Goal: Transaction & Acquisition: Purchase product/service

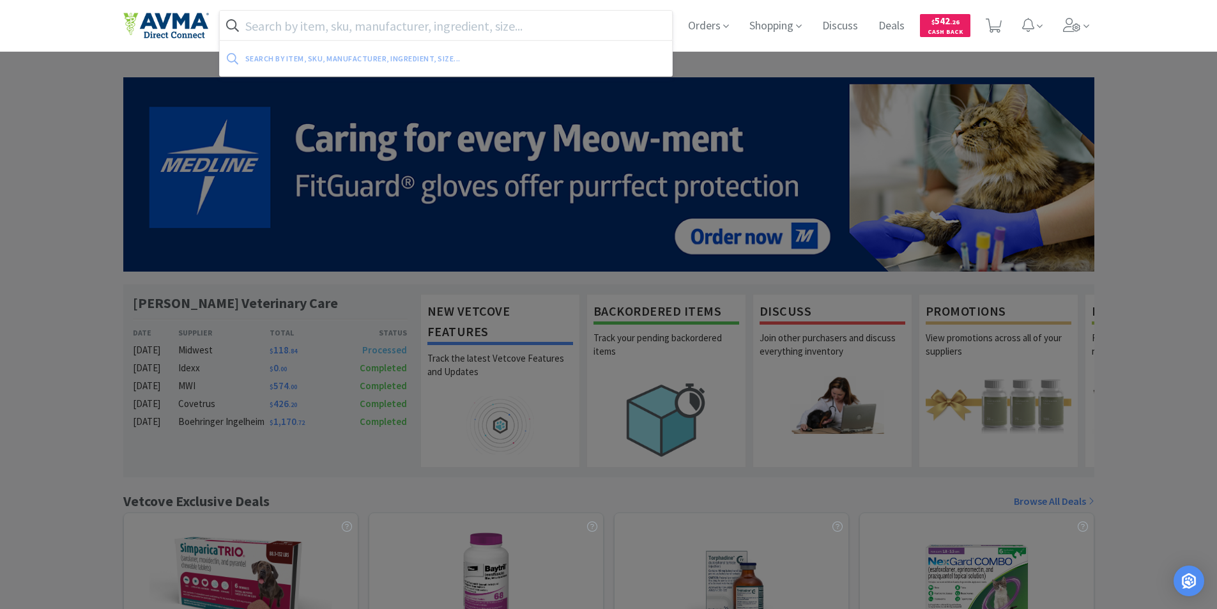
click at [311, 22] on input "text" at bounding box center [446, 25] width 453 height 29
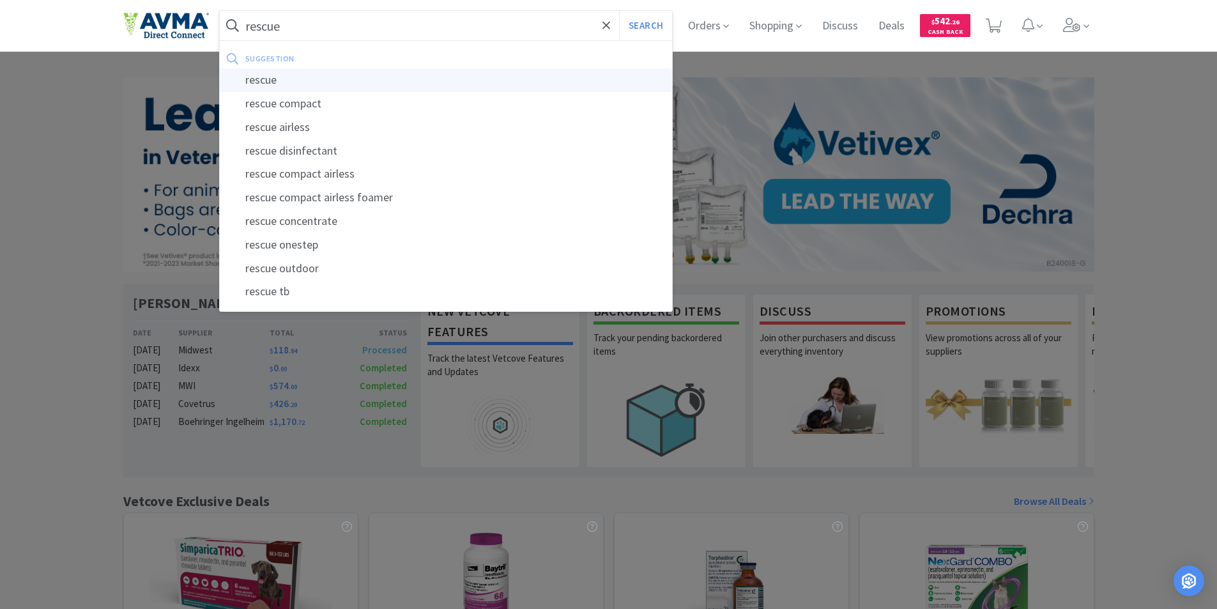
type input "rescue"
click at [258, 81] on div "rescue" at bounding box center [446, 80] width 453 height 24
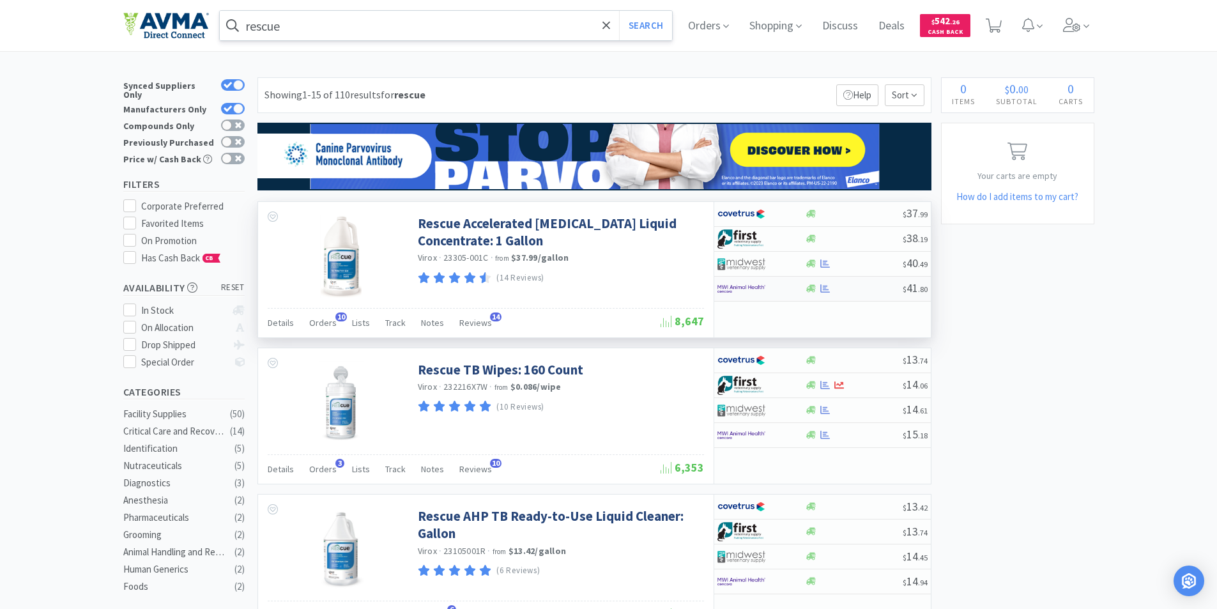
click at [732, 289] on img at bounding box center [742, 288] width 48 height 19
select select "1"
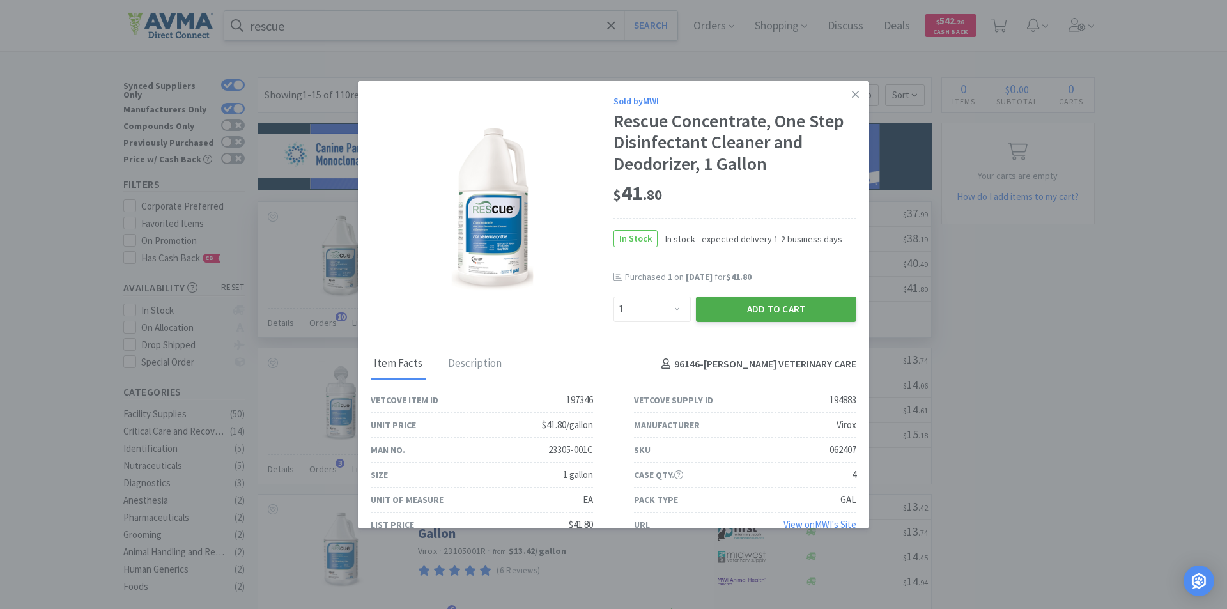
click at [728, 310] on button "Add to Cart" at bounding box center [776, 310] width 160 height 26
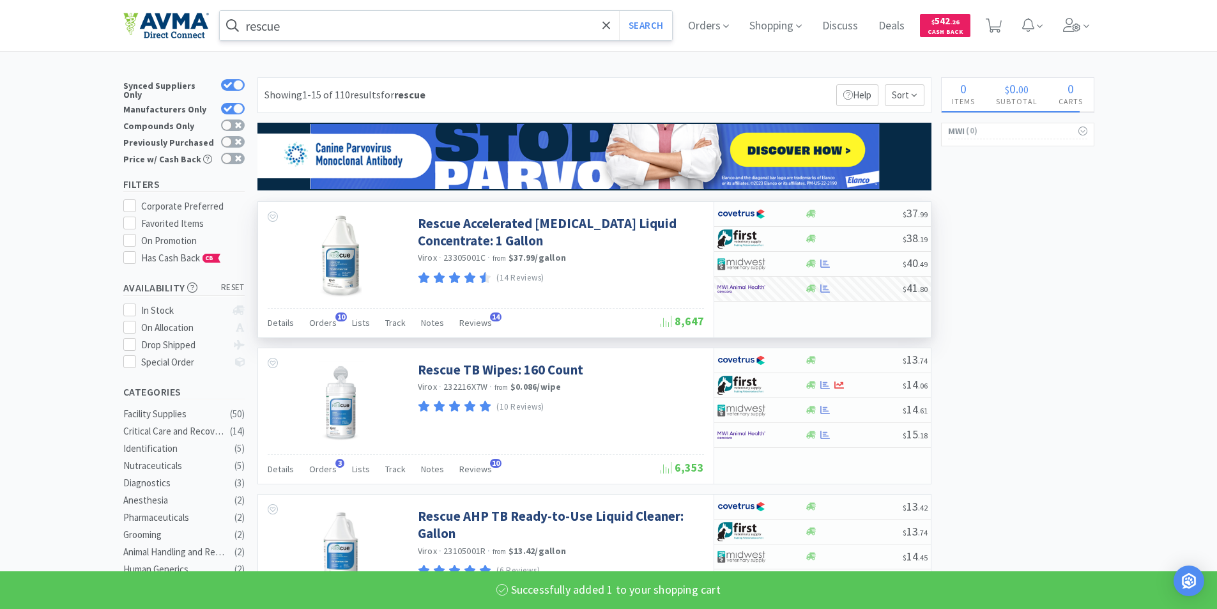
select select "1"
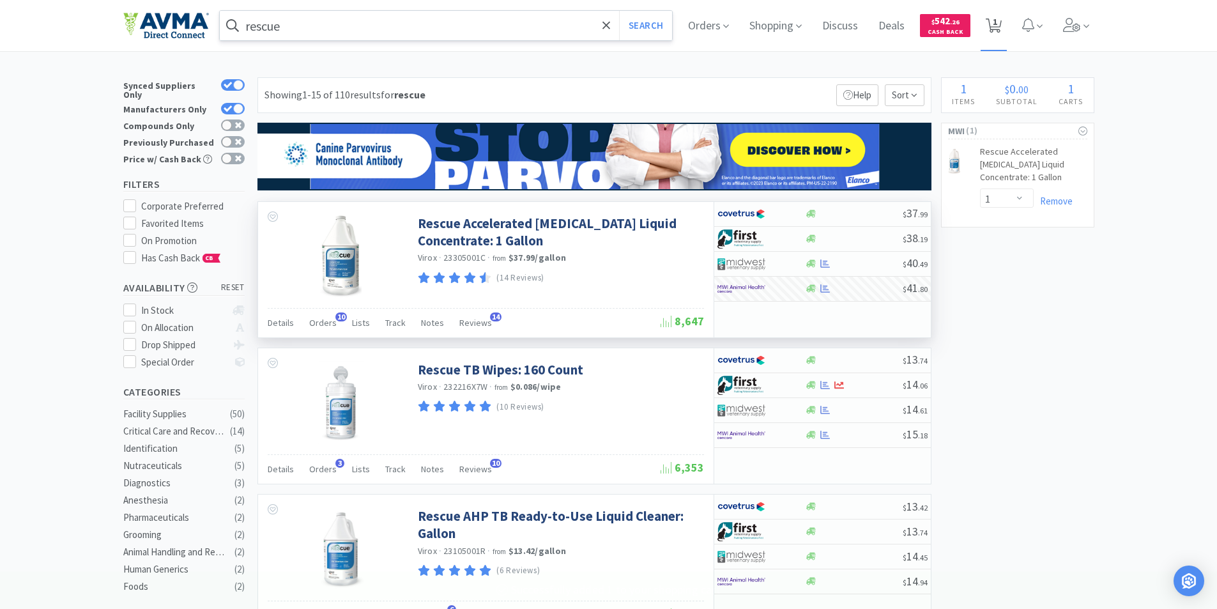
click at [998, 21] on span "1" at bounding box center [995, 21] width 4 height 51
select select "1"
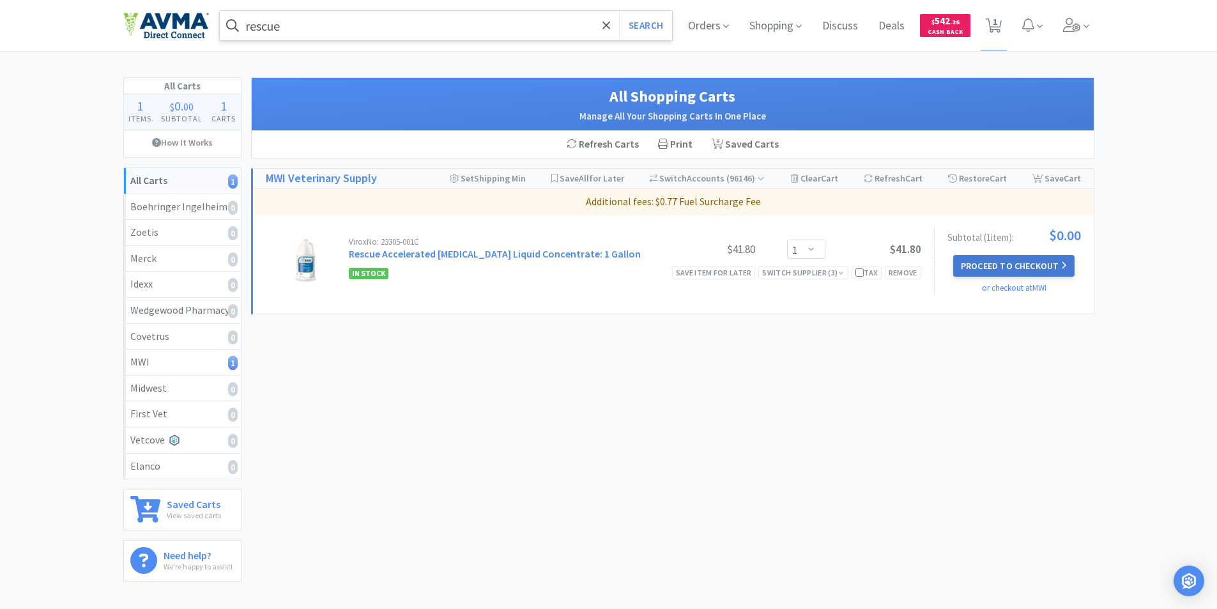
click at [994, 265] on button "Proceed to Checkout" at bounding box center [1013, 266] width 121 height 22
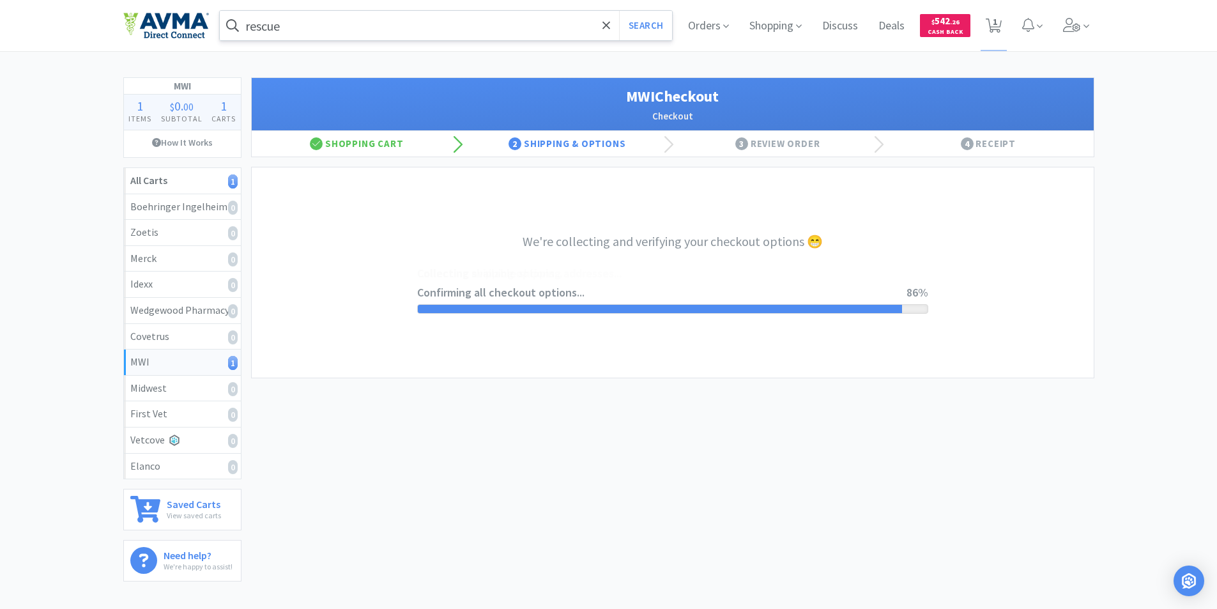
select select "STD_"
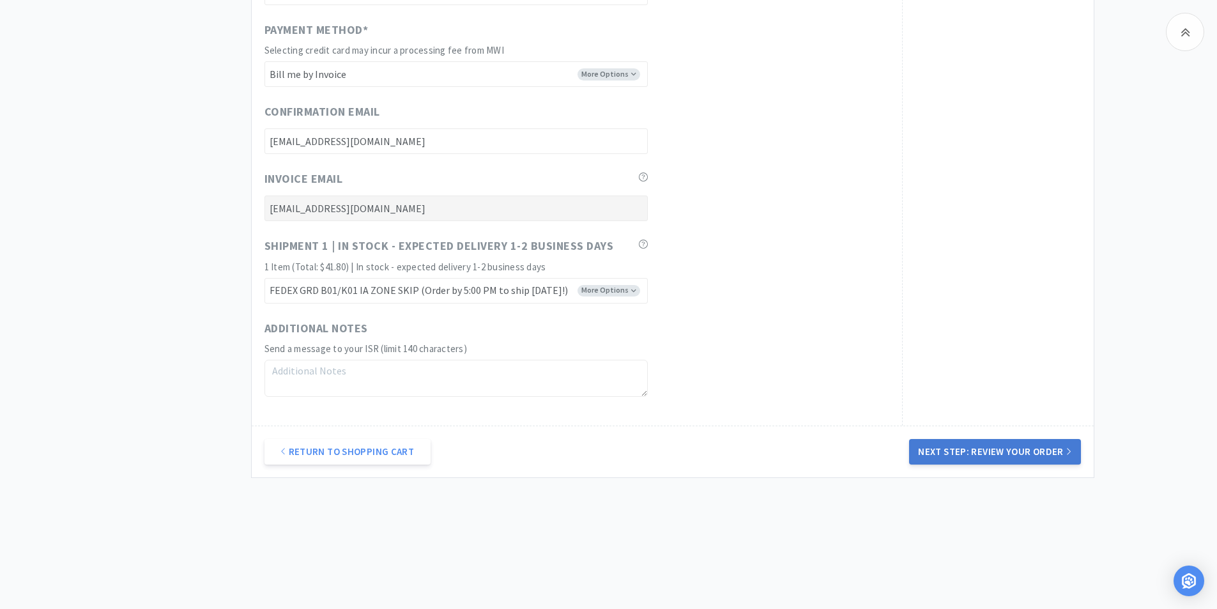
click at [982, 447] on button "Next Step: Review Your Order" at bounding box center [994, 452] width 171 height 26
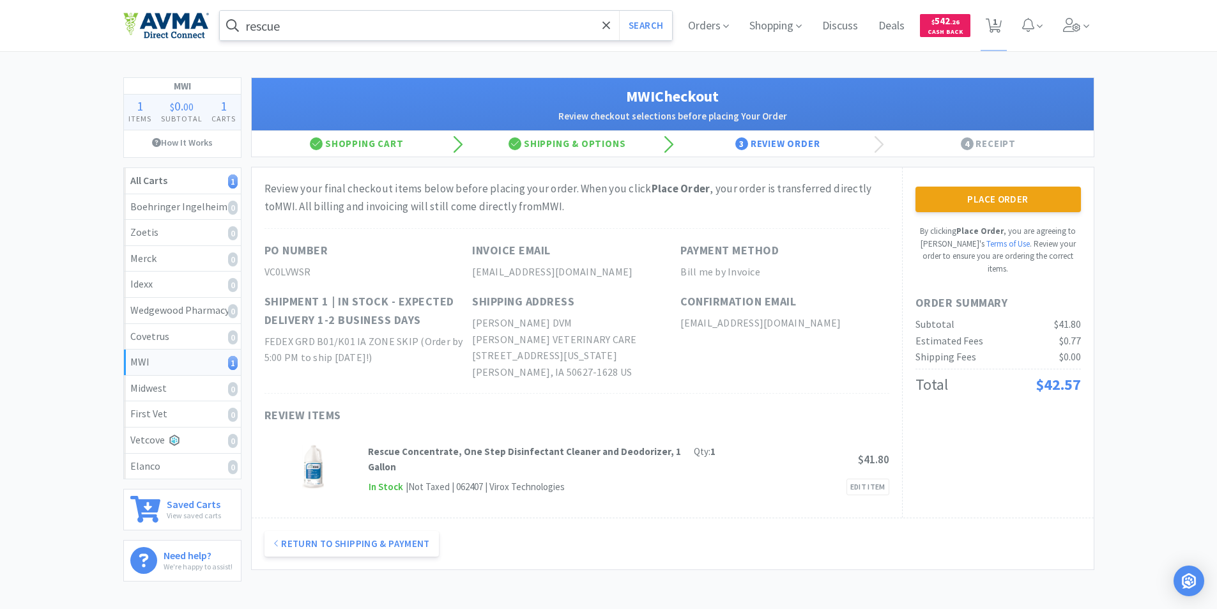
click at [996, 197] on button "Place Order" at bounding box center [999, 200] width 166 height 26
